Goal: Communication & Community: Answer question/provide support

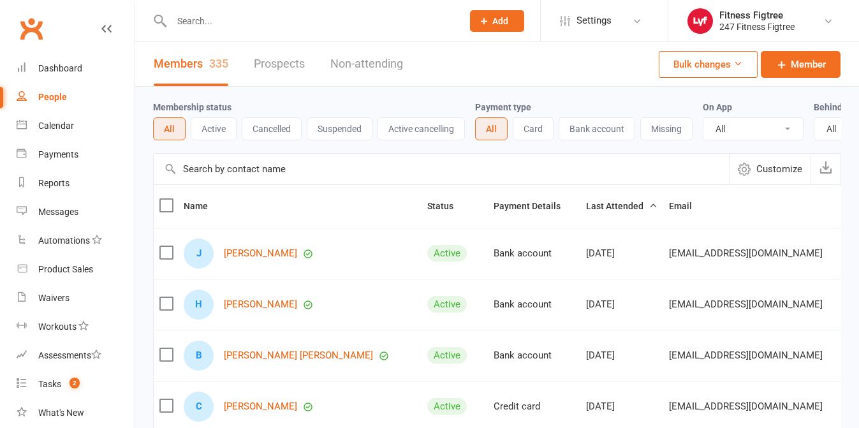
select select "100"
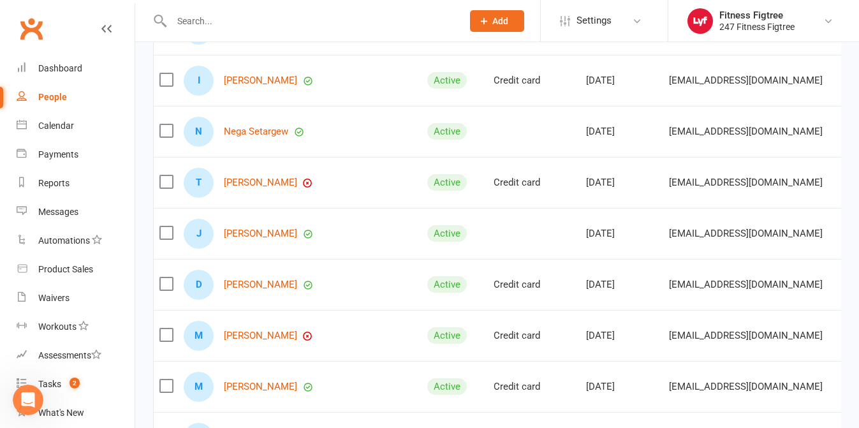
scroll to position [0, 1]
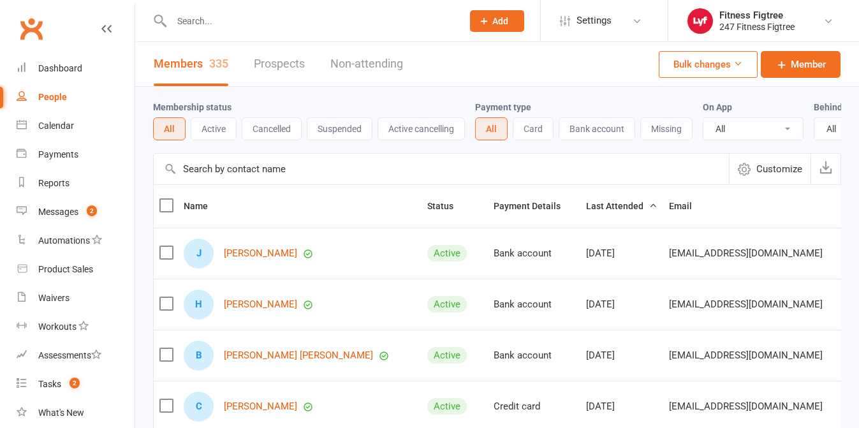
select select "100"
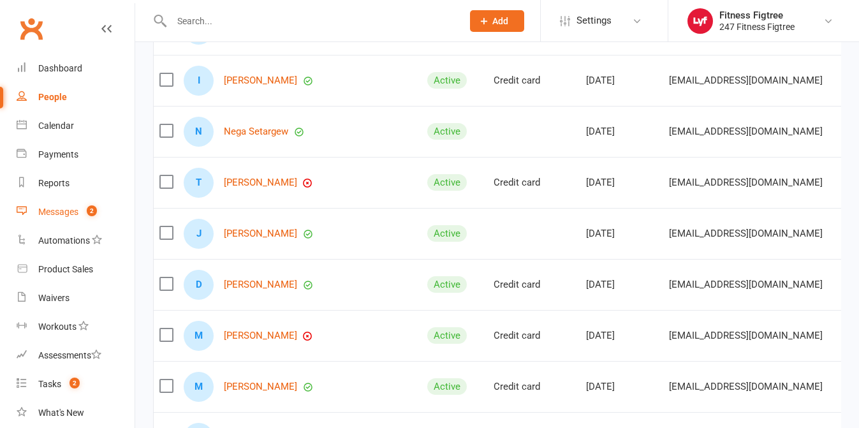
click at [66, 207] on div "Messages" at bounding box center [58, 212] width 40 height 10
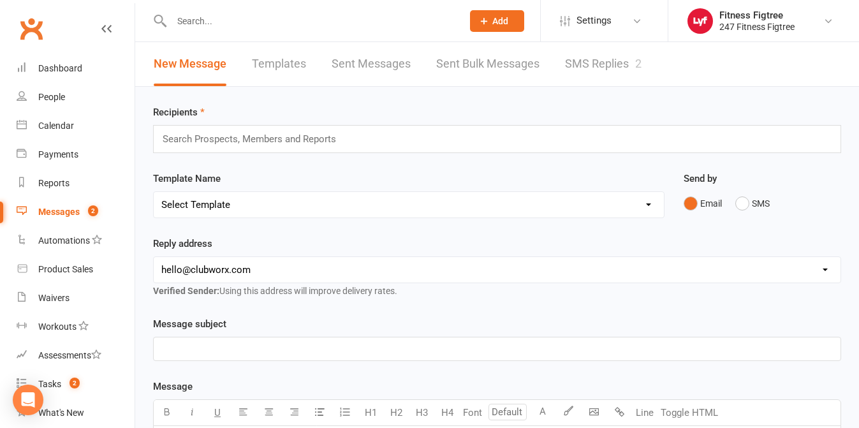
click at [622, 64] on link "SMS Replies 2" at bounding box center [603, 64] width 77 height 44
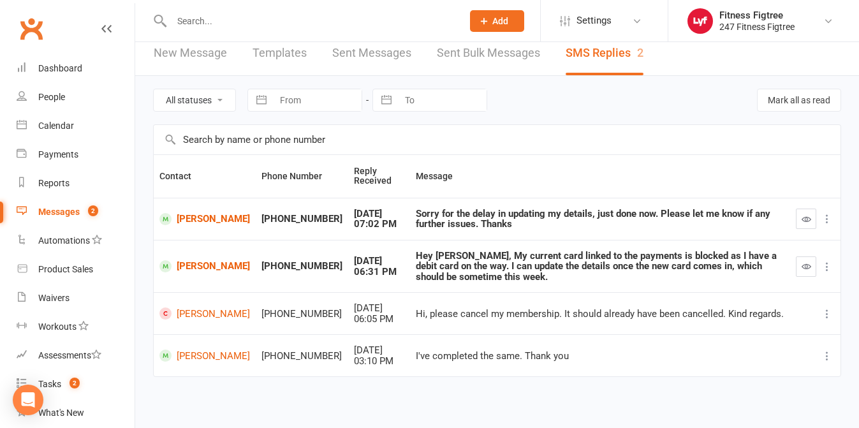
scroll to position [14, 0]
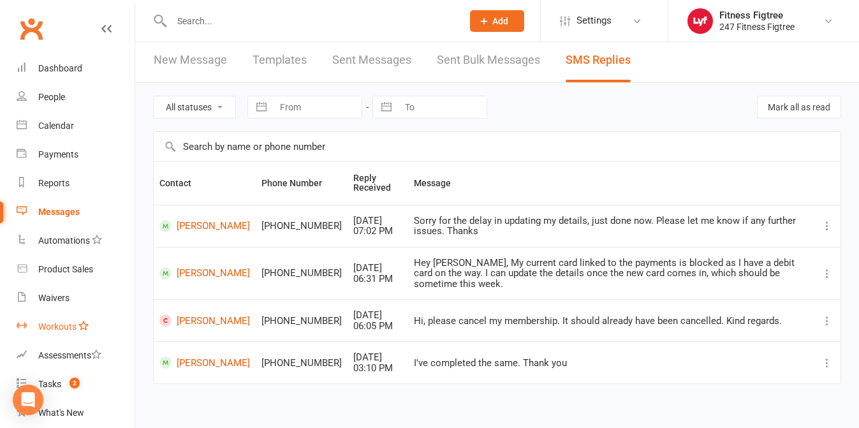
scroll to position [47, 0]
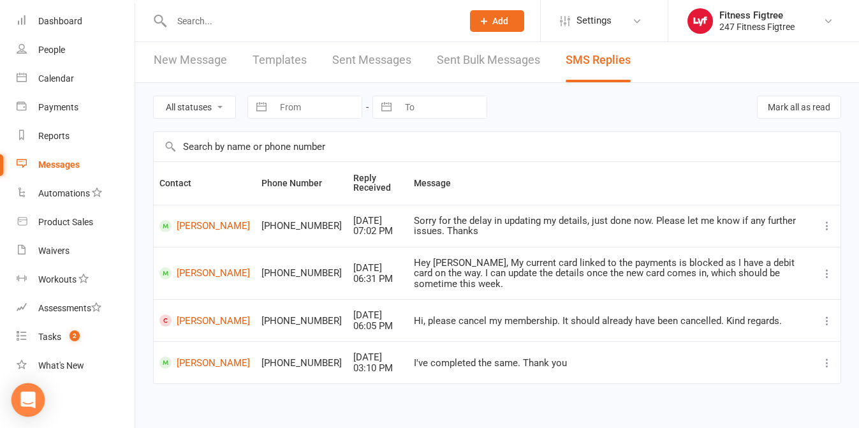
click at [22, 400] on icon "Open Intercom Messenger" at bounding box center [28, 400] width 17 height 17
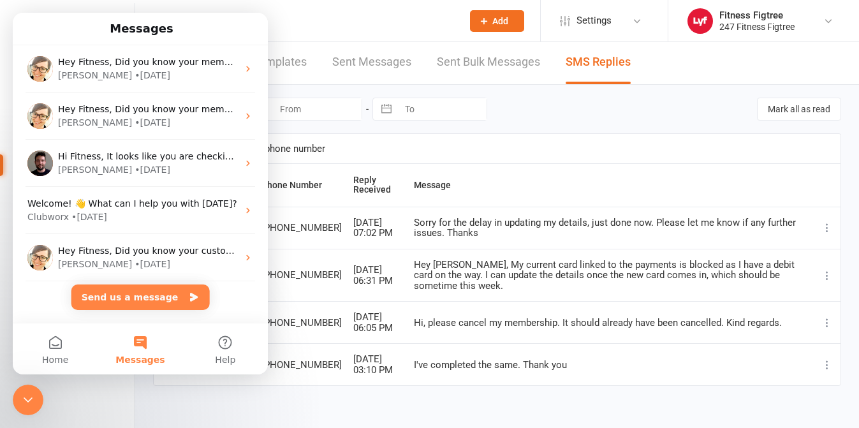
scroll to position [0, 0]
click at [512, 397] on div "All statuses Read only Unread only Navigate forward to interact with the calend…" at bounding box center [497, 253] width 724 height 337
click at [154, 353] on button "Messages" at bounding box center [140, 348] width 85 height 51
